Goal: Task Accomplishment & Management: Use online tool/utility

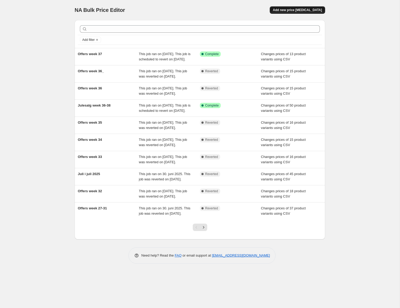
click at [307, 9] on span "Add new price [MEDICAL_DATA]" at bounding box center [297, 10] width 49 height 4
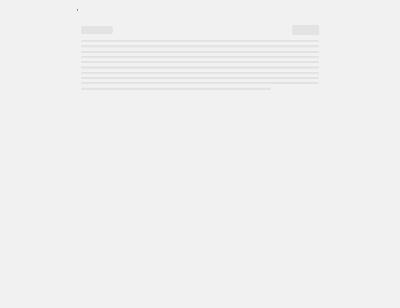
select select "percentage"
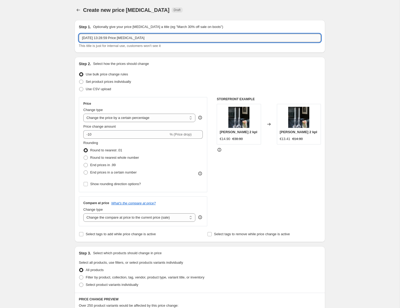
click at [150, 40] on input "[DATE] 13:28:59 Price [MEDICAL_DATA]" at bounding box center [200, 38] width 242 height 8
drag, startPoint x: 156, startPoint y: 39, endPoint x: -46, endPoint y: 26, distance: 202.2
click at [79, 34] on input "[DATE] 13:28:59 Price [MEDICAL_DATA]" at bounding box center [200, 38] width 242 height 8
type input "o"
type input "Offers week 38"
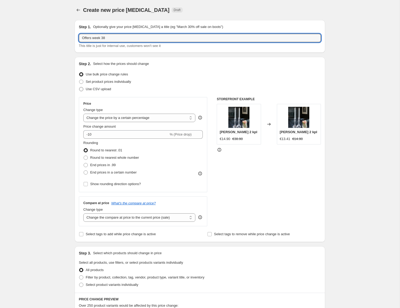
click at [83, 90] on span at bounding box center [81, 89] width 4 height 4
click at [79, 87] on input "Use CSV upload" at bounding box center [79, 87] width 0 height 0
radio input "true"
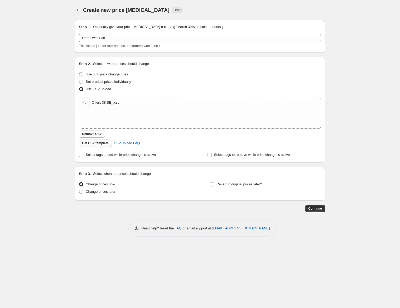
click at [89, 133] on span "Remove CSV" at bounding box center [92, 134] width 20 height 4
click at [82, 156] on input "Select tags to add while price change is active" at bounding box center [81, 155] width 4 height 4
checkbox input "true"
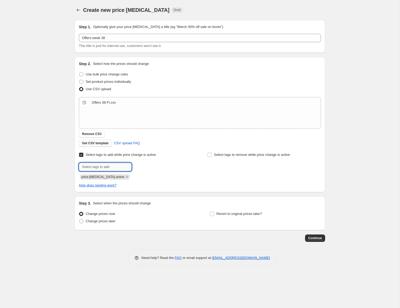
click at [105, 165] on input "text" at bounding box center [105, 167] width 53 height 8
type input "campaign_weekly"
click at [154, 168] on span "campaign_wee..." at bounding box center [155, 166] width 25 height 4
drag, startPoint x: 82, startPoint y: 221, endPoint x: 108, endPoint y: 219, distance: 26.1
click at [82, 221] on span at bounding box center [81, 221] width 4 height 4
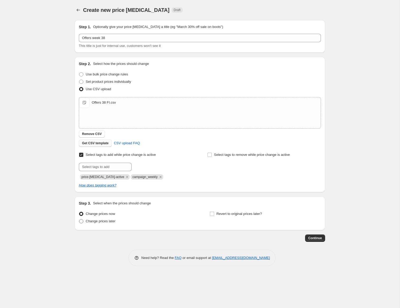
click at [79, 219] on input "Change prices later" at bounding box center [79, 219] width 0 height 0
radio input "true"
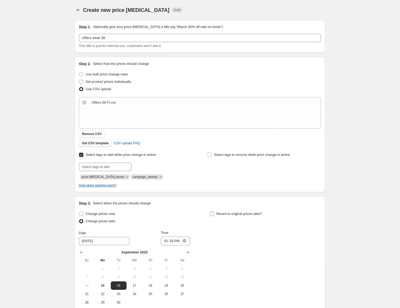
click at [215, 214] on label "Revert to original prices later?" at bounding box center [235, 213] width 52 height 7
click at [214, 214] on input "Revert to original prices later?" at bounding box center [212, 214] width 4 height 4
checkbox input "true"
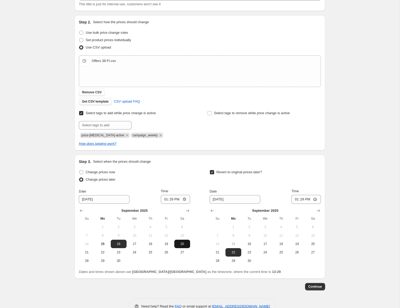
scroll to position [56, 0]
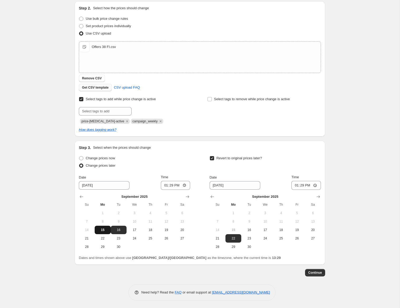
click at [104, 228] on span "15" at bounding box center [103, 230] width 12 height 4
type input "[DATE]"
click at [178, 184] on input "13:29" at bounding box center [176, 185] width 30 height 9
type input "15:00"
click at [311, 184] on input "13:29" at bounding box center [306, 185] width 30 height 9
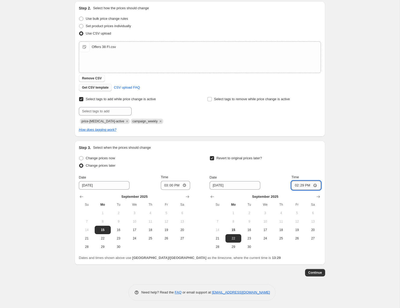
type input "14:55"
click at [315, 272] on span "Continue" at bounding box center [315, 272] width 14 height 4
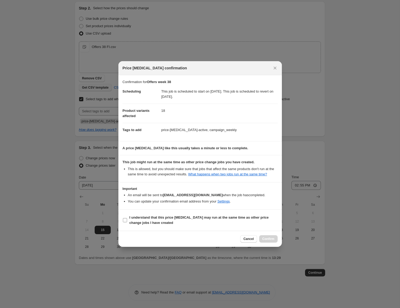
click at [124, 222] on input "I understand that this price [MEDICAL_DATA] may run at the same time as other p…" at bounding box center [125, 220] width 4 height 4
checkbox input "true"
click at [271, 241] on span "Confirm" at bounding box center [268, 239] width 12 height 4
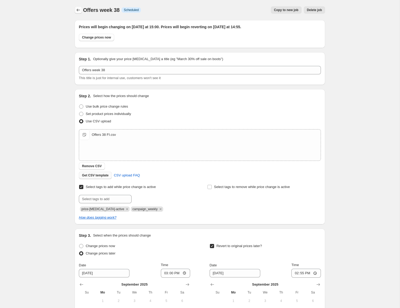
click at [79, 11] on icon "Price change jobs" at bounding box center [78, 9] width 5 height 5
